Goal: Task Accomplishment & Management: Manage account settings

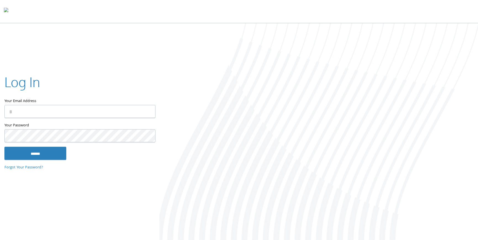
type input "**********"
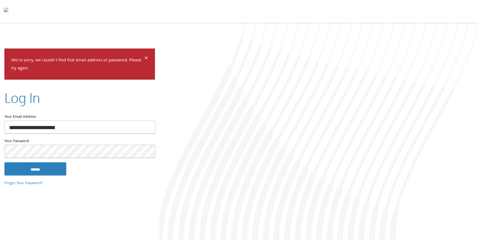
click at [0, 151] on div "**********" at bounding box center [79, 120] width 159 height 143
click at [131, 181] on p "Forgot Your Password?" at bounding box center [79, 183] width 151 height 7
click at [36, 170] on input "******" at bounding box center [35, 168] width 62 height 13
